Goal: Information Seeking & Learning: Learn about a topic

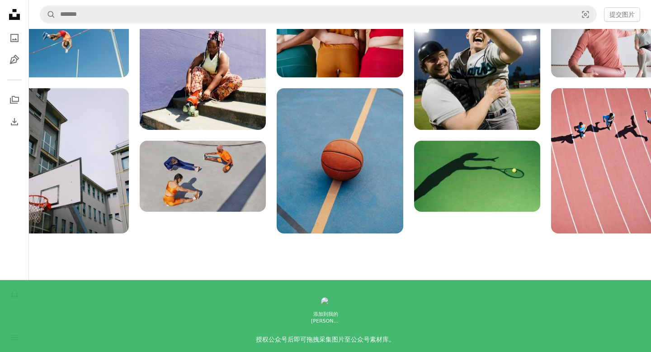
scroll to position [1336, 0]
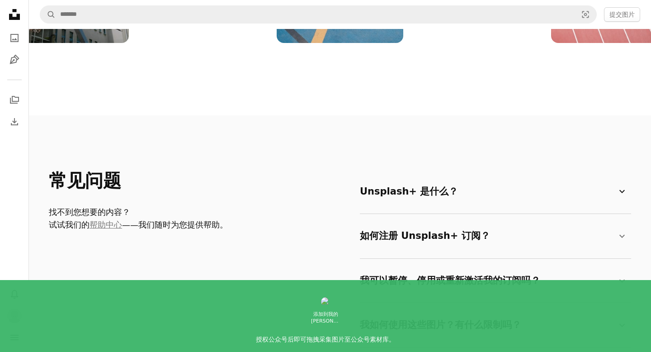
click at [392, 190] on font "Unsplash+ 是什么？" at bounding box center [409, 191] width 98 height 11
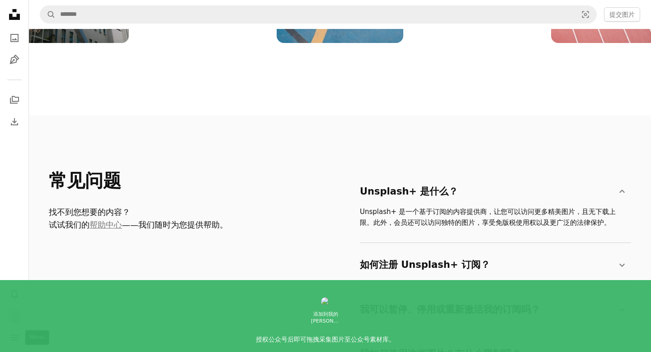
click at [15, 332] on icon "navigation menu" at bounding box center [14, 337] width 11 height 11
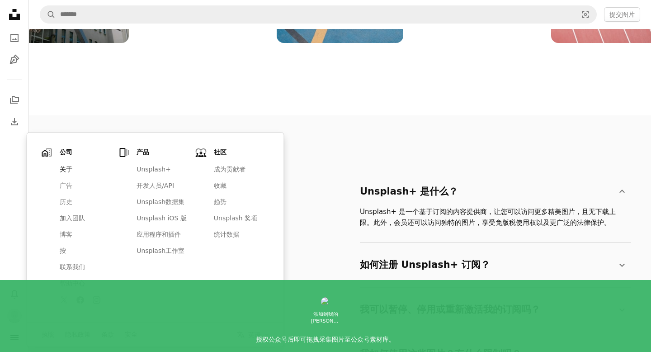
click at [63, 169] on font "关于" at bounding box center [66, 169] width 13 height 7
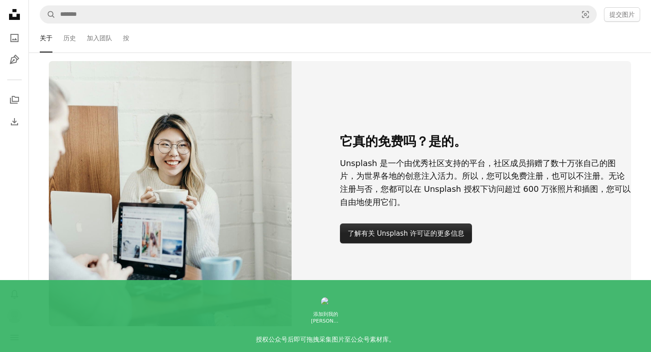
scroll to position [1005, 0]
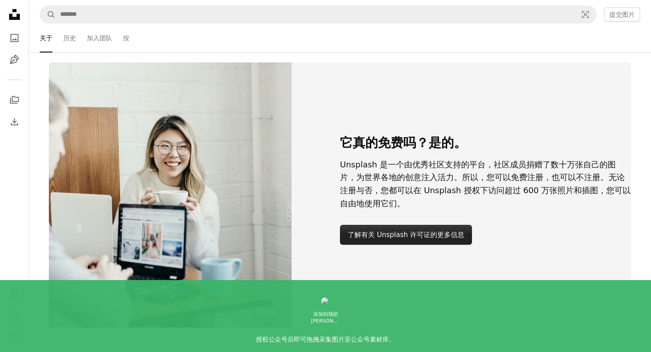
click at [382, 241] on link "了解有关 Unsplash 许可证的更多信息" at bounding box center [406, 235] width 132 height 20
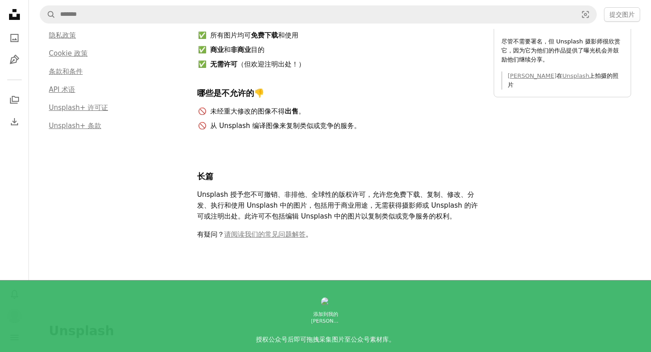
scroll to position [9, 0]
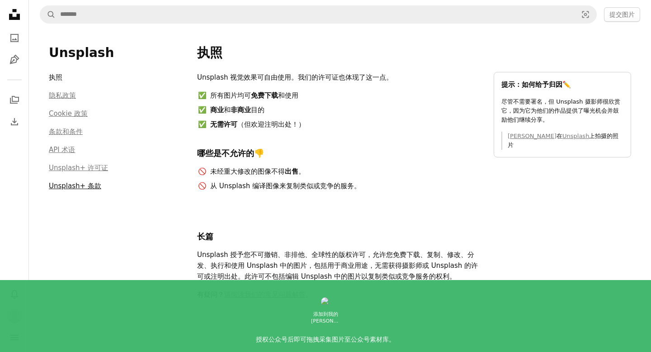
click at [71, 182] on font "Unsplash+ 条款" at bounding box center [75, 186] width 52 height 8
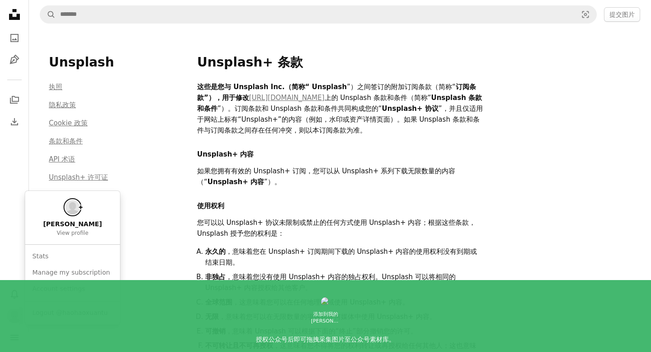
click at [12, 318] on img "轮廓" at bounding box center [14, 315] width 14 height 14
click at [50, 277] on font "管理我的订阅" at bounding box center [52, 272] width 38 height 9
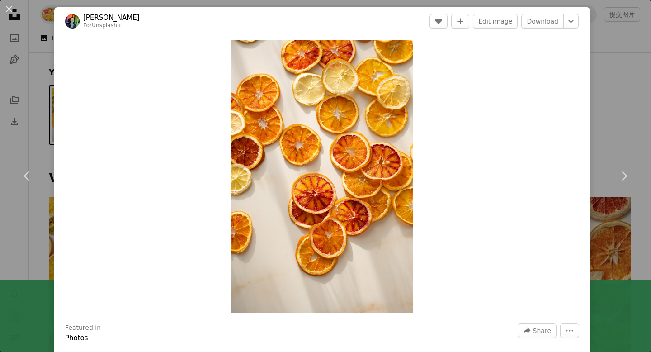
scroll to position [87, 0]
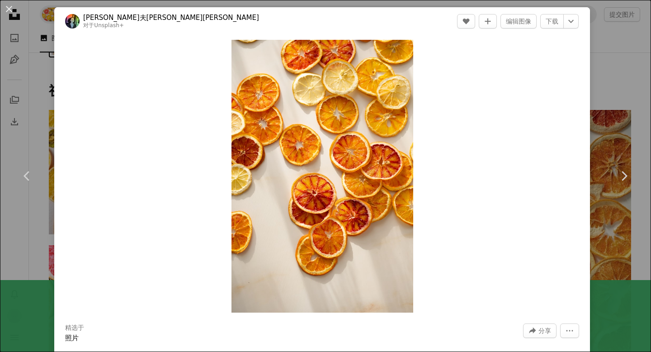
click at [50, 86] on div "An X shape Chevron left Chevron right [PERSON_NAME]科夫斯卡 对于 Unsplash+ A heart A …" at bounding box center [325, 176] width 651 height 352
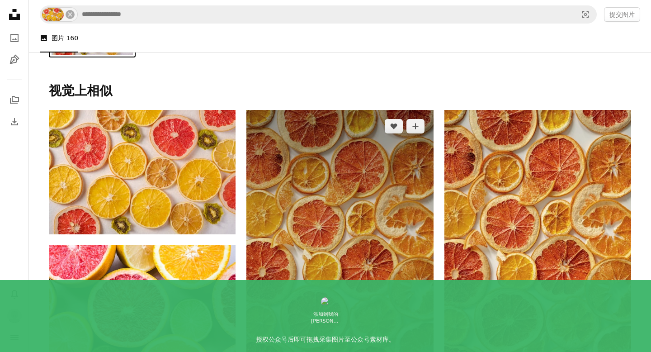
click at [325, 201] on img at bounding box center [340, 250] width 187 height 280
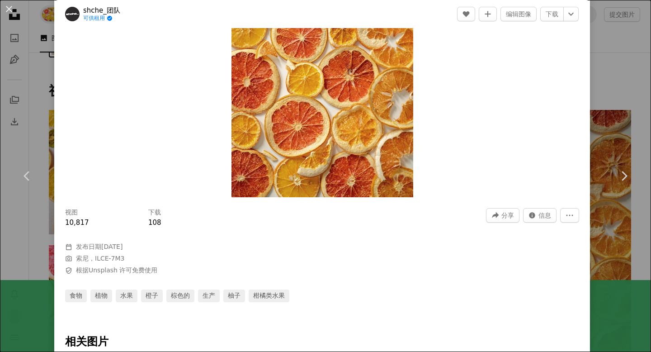
scroll to position [116, 0]
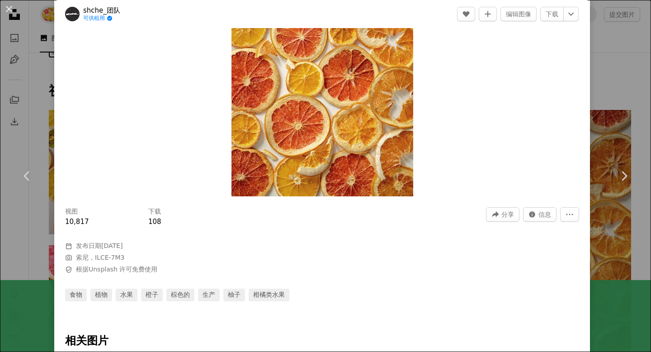
click at [598, 75] on div "An X shape Chevron left Chevron right shche_团队 可供租用 A checkmark inside of a cir…" at bounding box center [325, 176] width 651 height 352
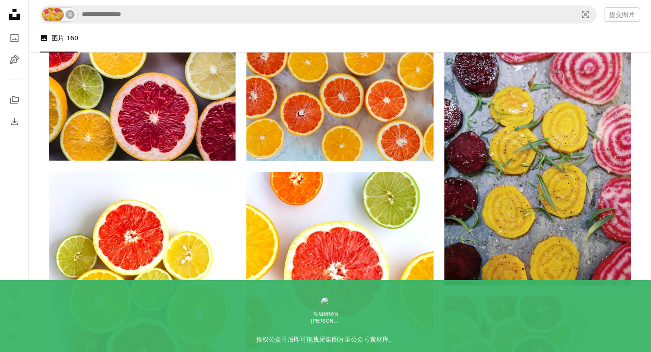
scroll to position [480, 0]
